Goal: Navigation & Orientation: Find specific page/section

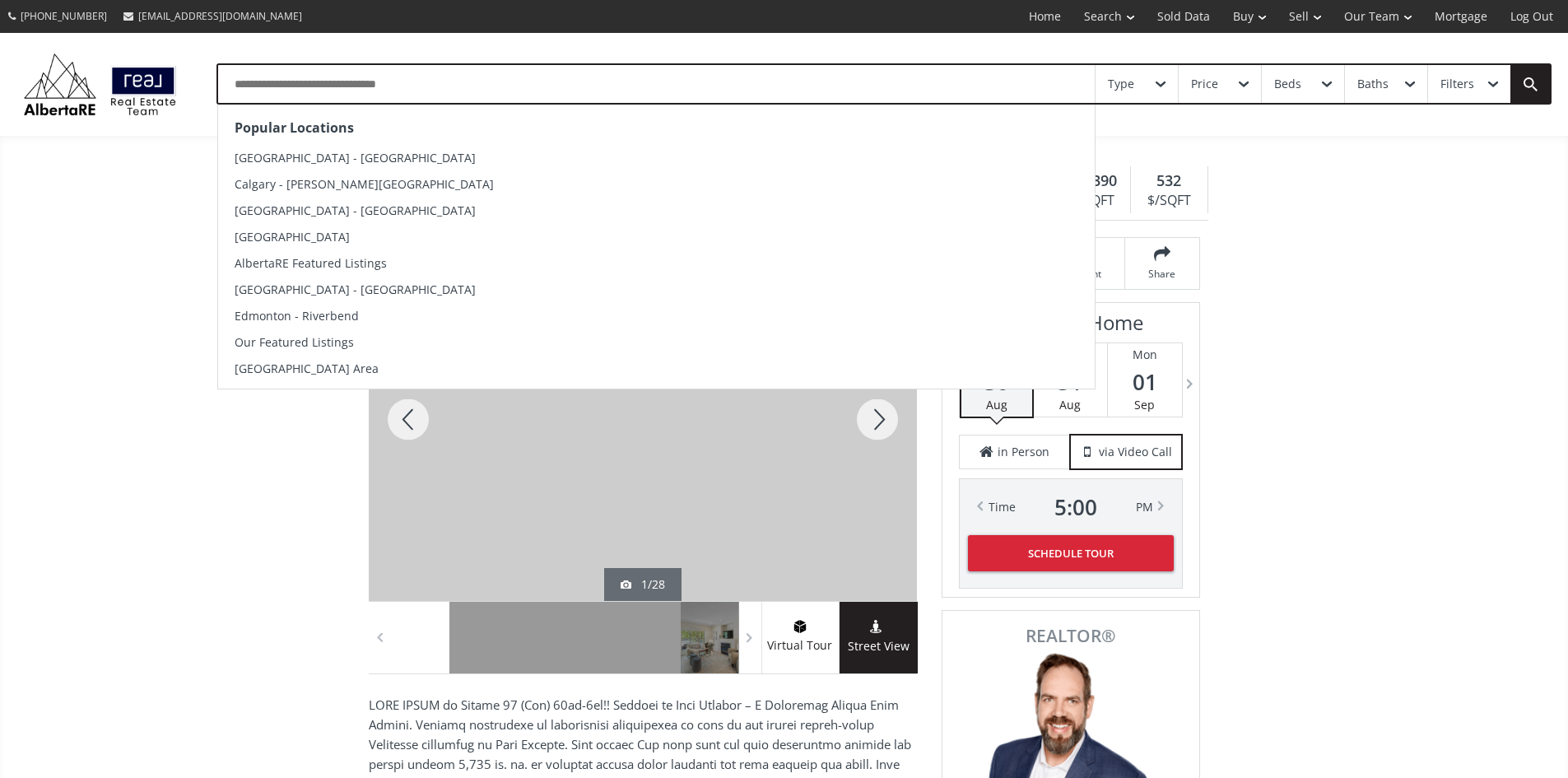
click at [410, 80] on input "text" at bounding box center [656, 83] width 877 height 38
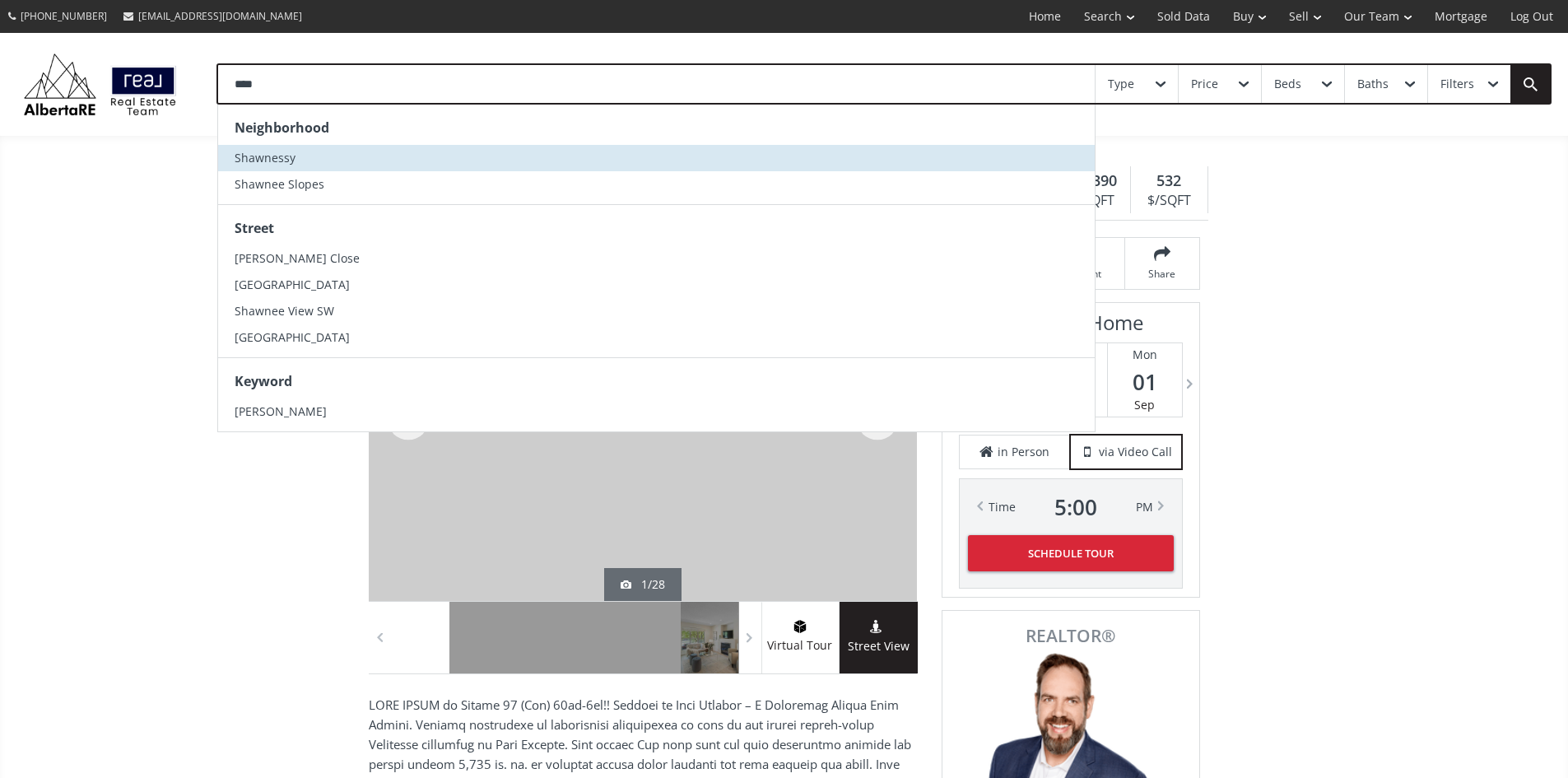
type input "****"
click at [296, 166] on span "Shawnessy" at bounding box center [264, 158] width 61 height 16
